Goal: Task Accomplishment & Management: Complete application form

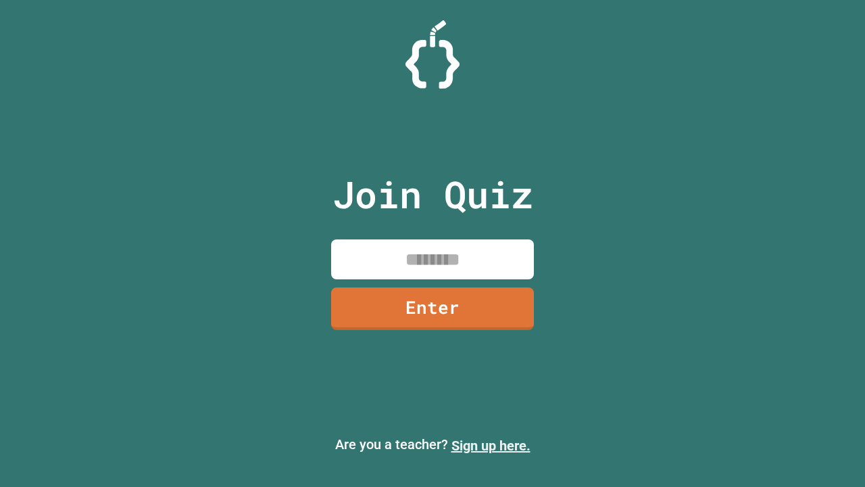
click at [491, 446] on link "Sign up here." at bounding box center [491, 445] width 79 height 16
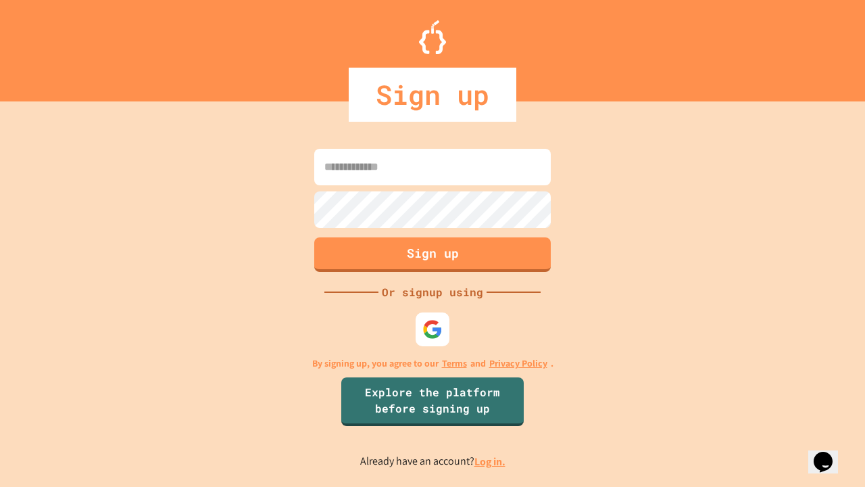
click at [491, 461] on link "Log in." at bounding box center [490, 461] width 31 height 14
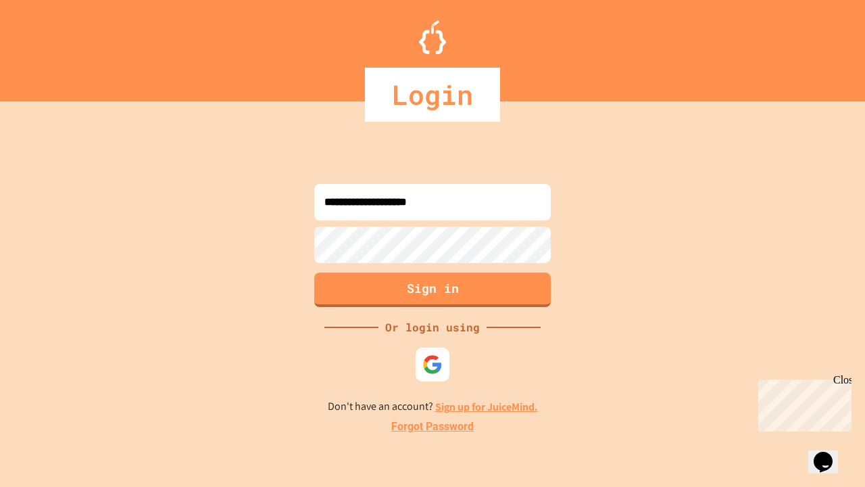
type input "**********"
